Goal: Transaction & Acquisition: Purchase product/service

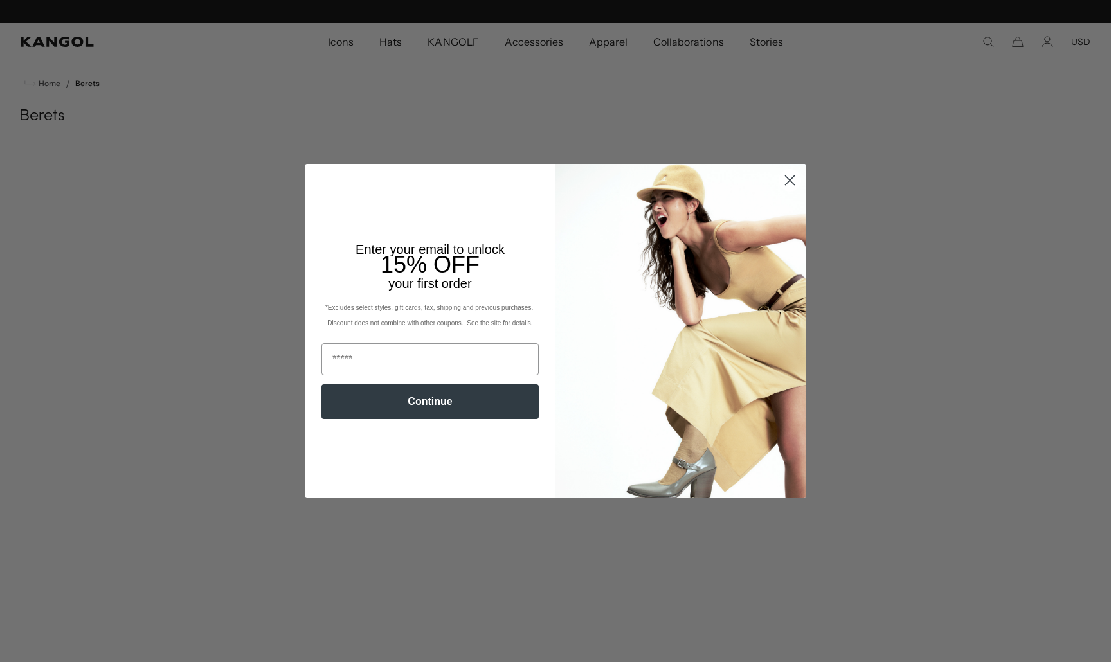
scroll to position [0, 265]
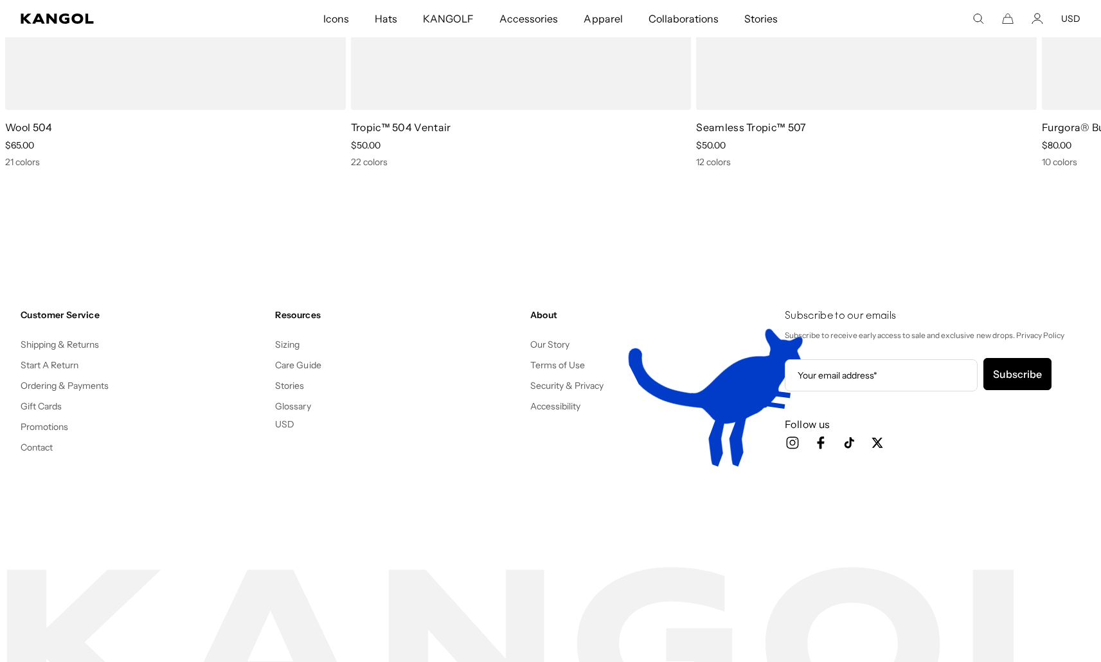
scroll to position [0, 265]
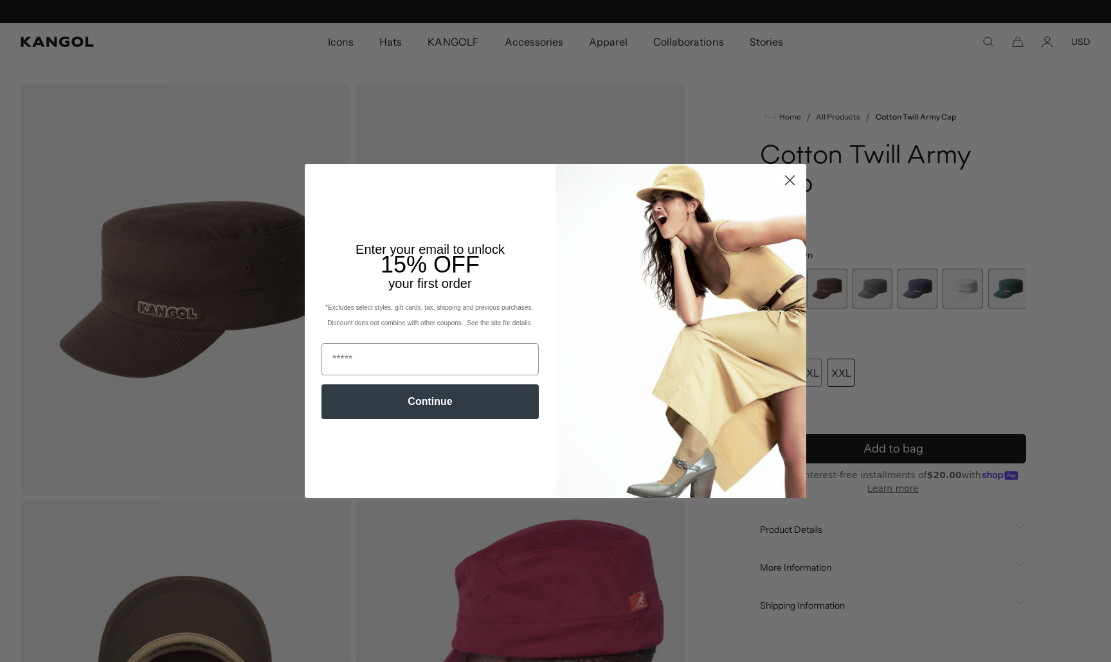
scroll to position [0, 265]
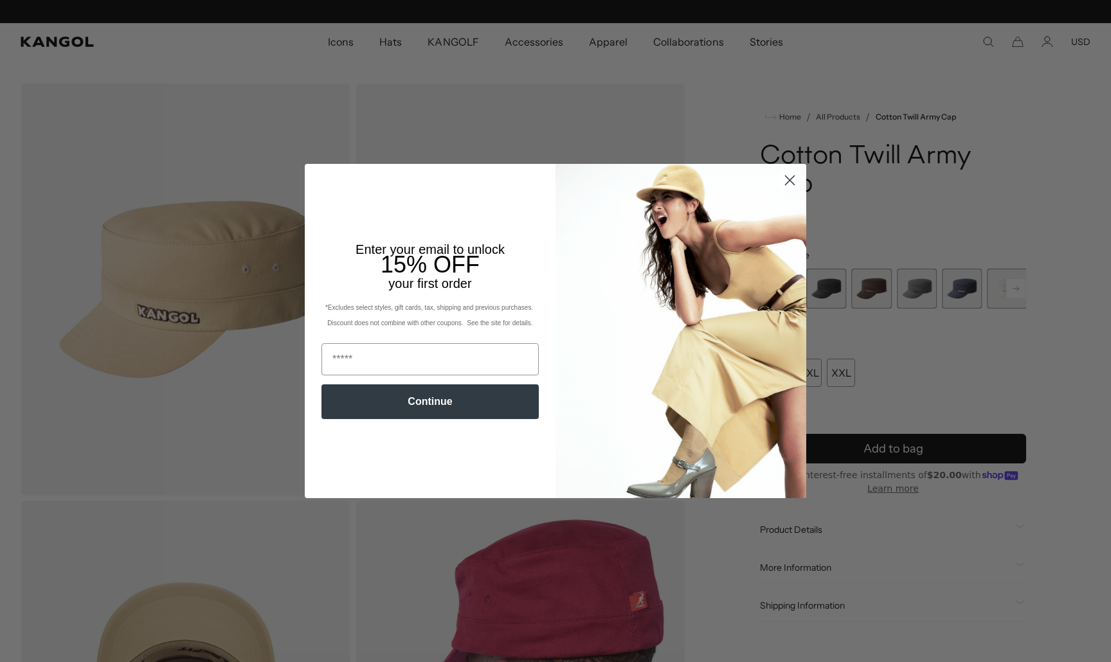
scroll to position [0, 265]
